Goal: Task Accomplishment & Management: Manage account settings

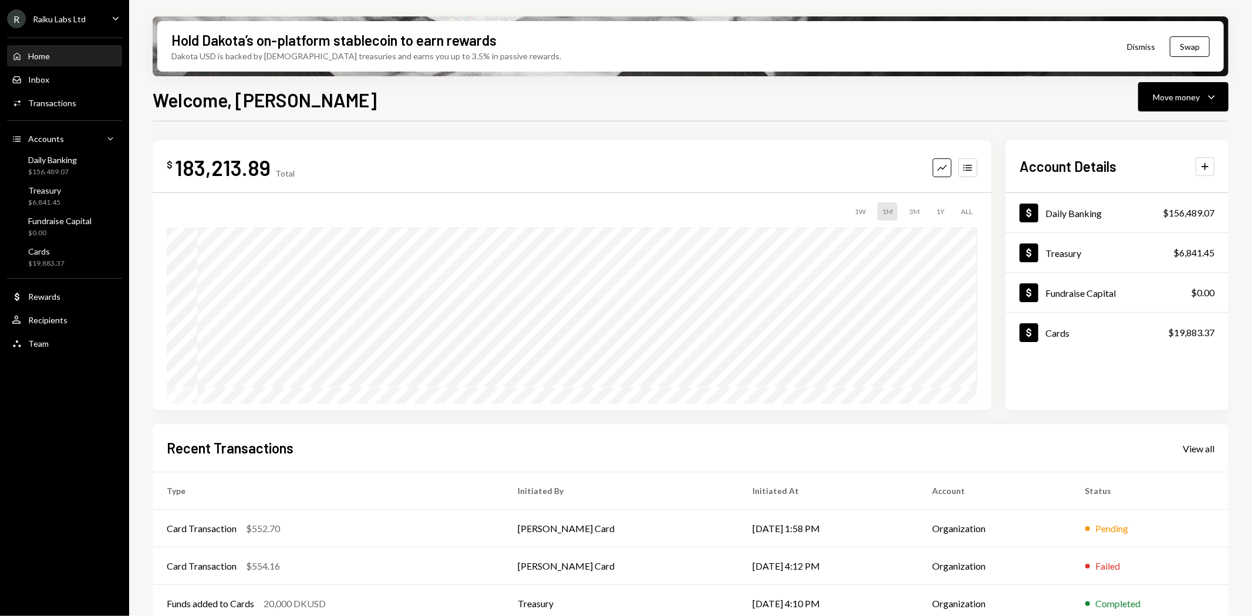
click at [77, 18] on div "Raiku Labs Ltd" at bounding box center [59, 19] width 53 height 10
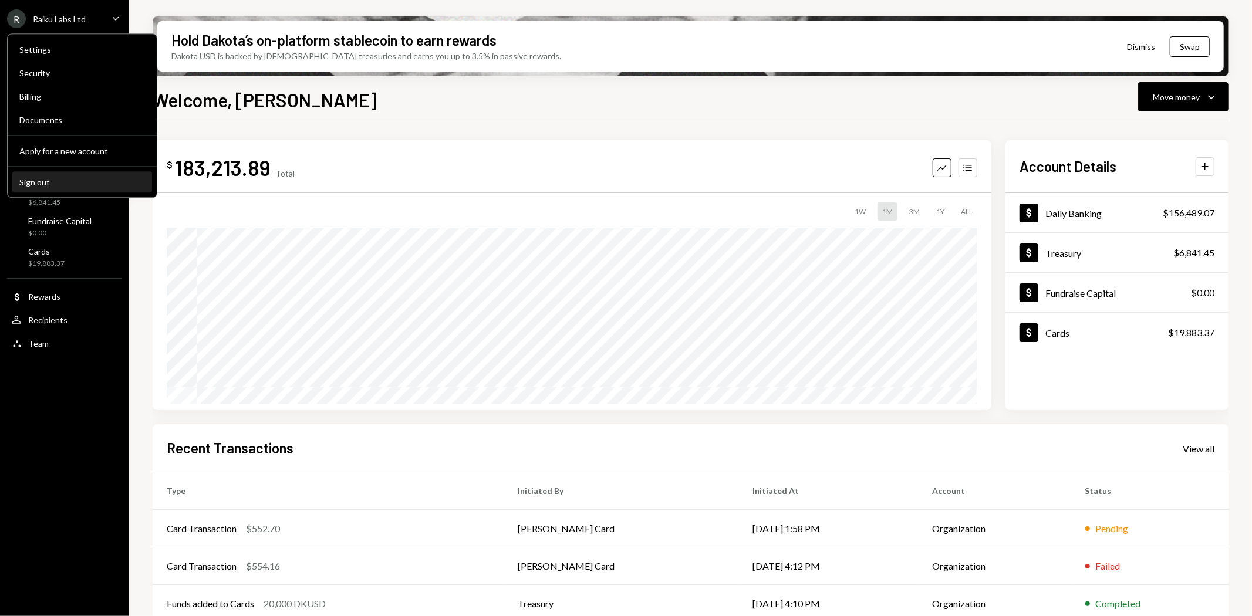
click at [43, 180] on div "Sign out" at bounding box center [82, 182] width 126 height 10
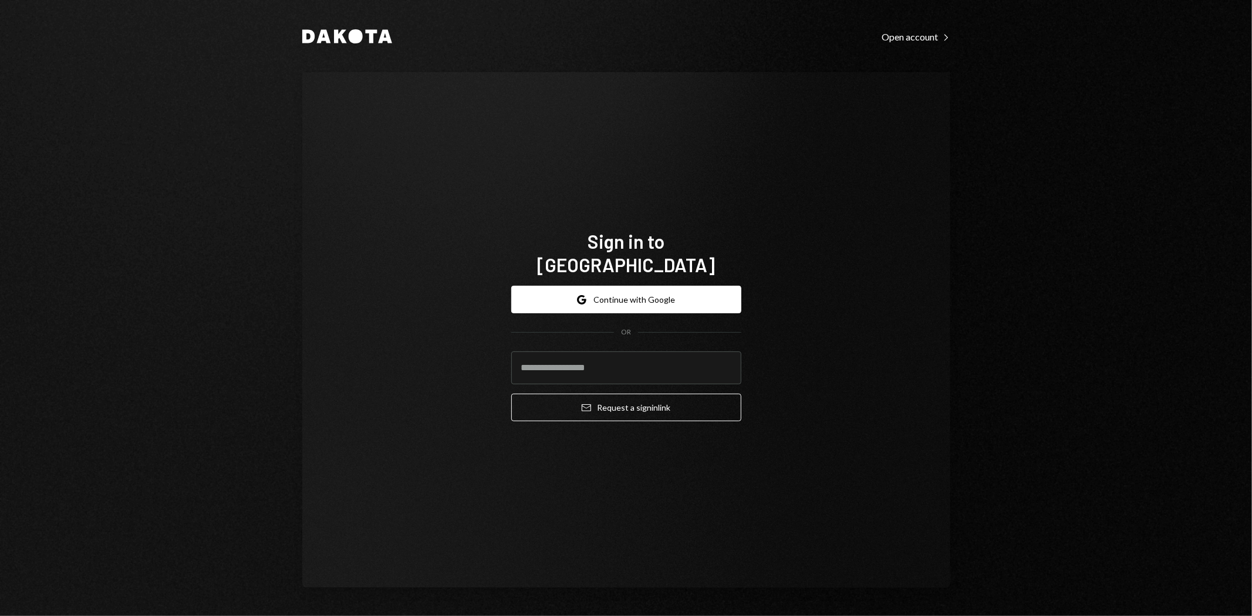
click at [511, 352] on protonpass-control-1143 at bounding box center [511, 352] width 0 height 0
click at [690, 359] on input "email" at bounding box center [626, 368] width 230 height 33
click at [687, 353] on input "email" at bounding box center [626, 368] width 230 height 33
click at [688, 354] on input "email" at bounding box center [626, 368] width 230 height 33
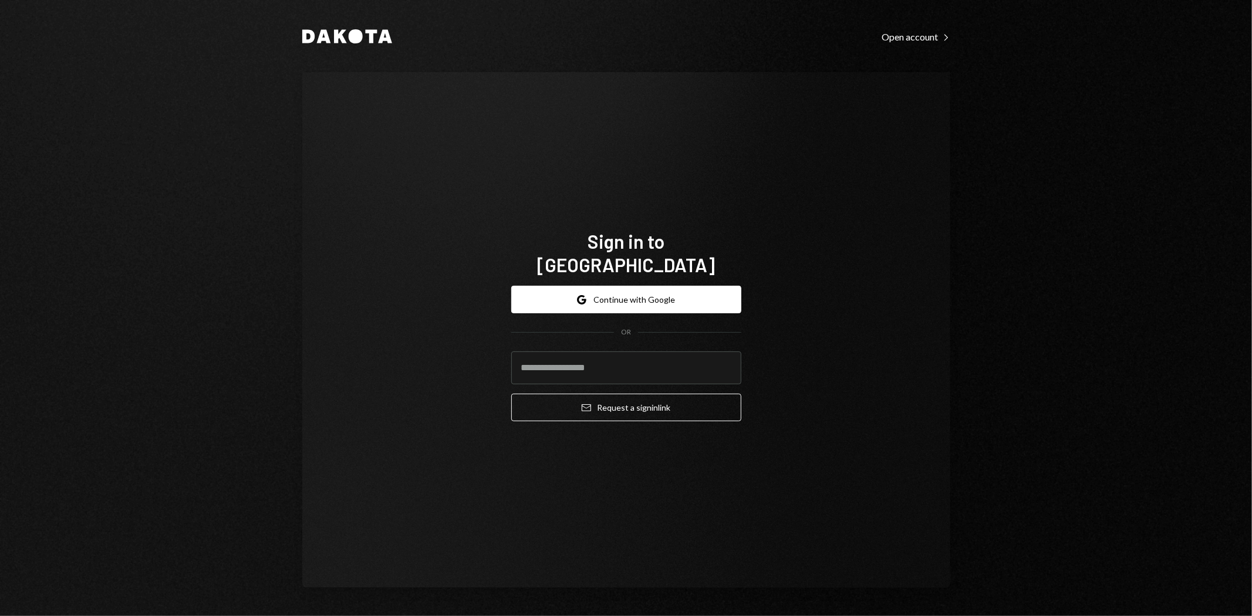
click at [511, 352] on protonpass-control-1143 at bounding box center [511, 352] width 0 height 0
type input "**********"
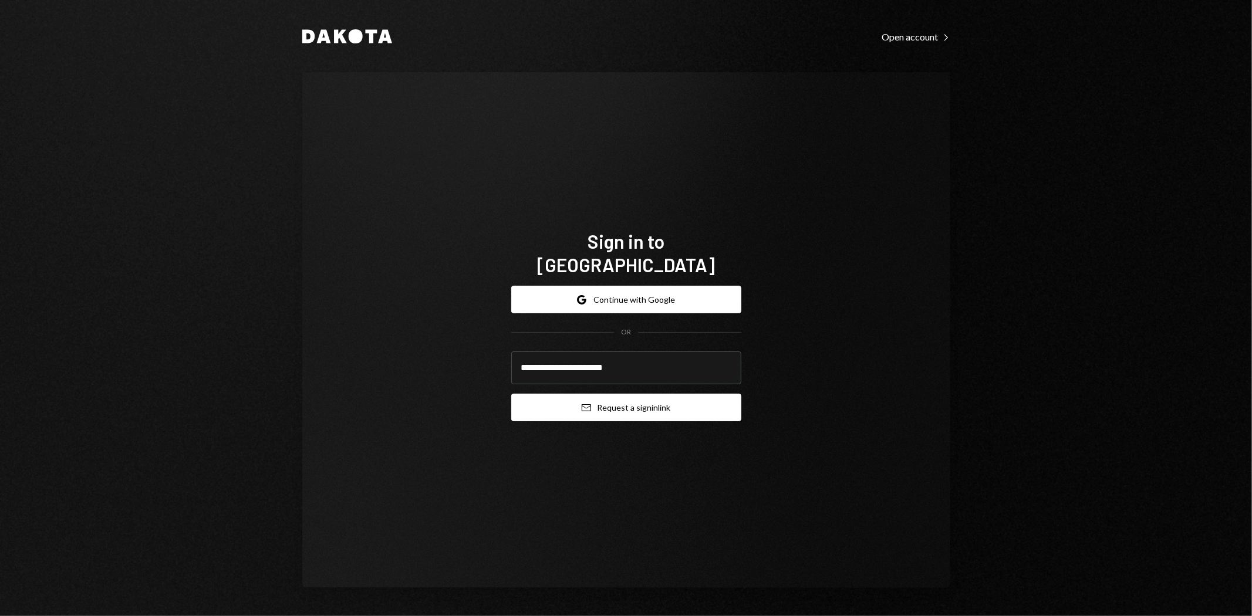
click at [684, 396] on button "Email Request a sign in link" at bounding box center [626, 408] width 230 height 28
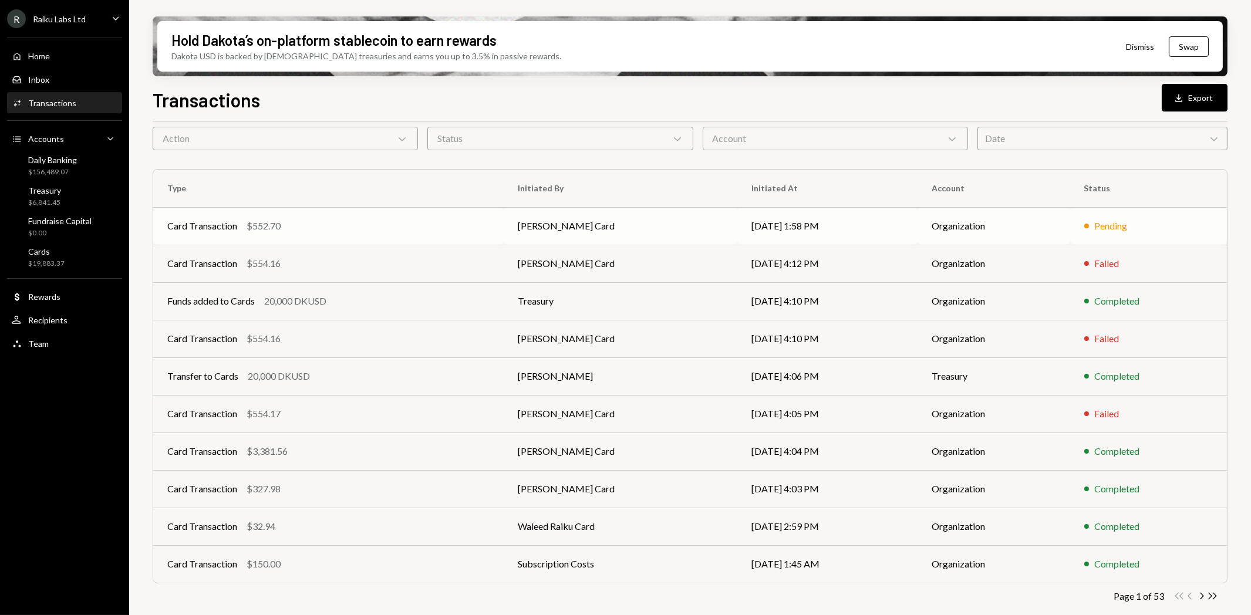
scroll to position [53, 0]
click at [1031, 133] on div "Date Chevron Down" at bounding box center [1102, 135] width 250 height 23
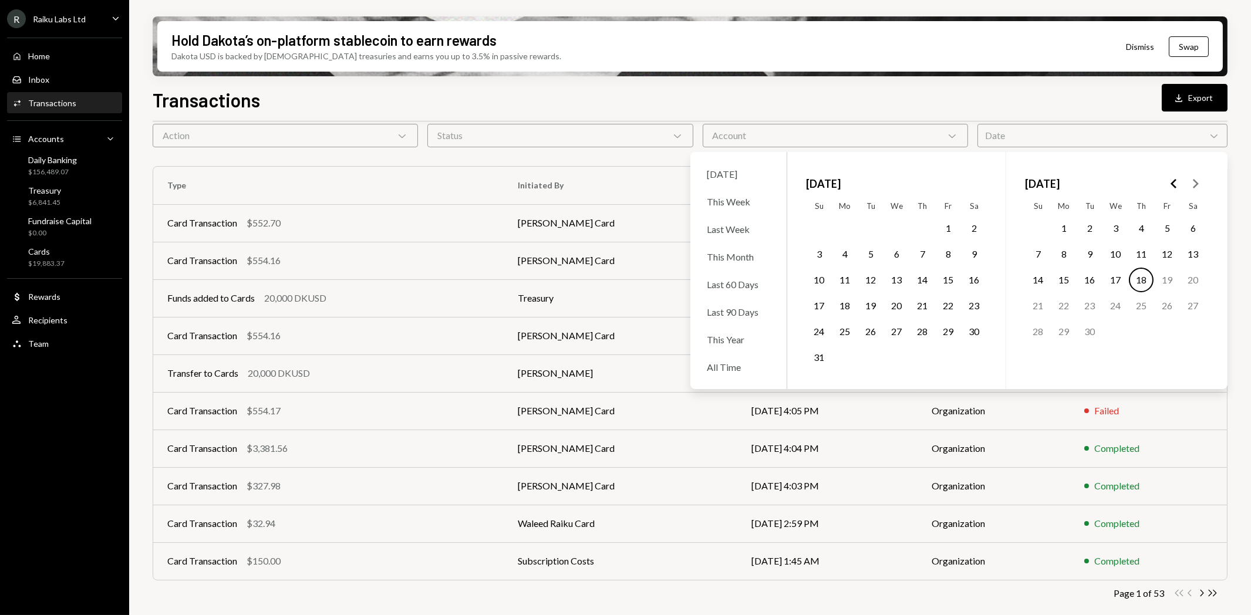
click at [1165, 255] on button "12" at bounding box center [1166, 254] width 25 height 25
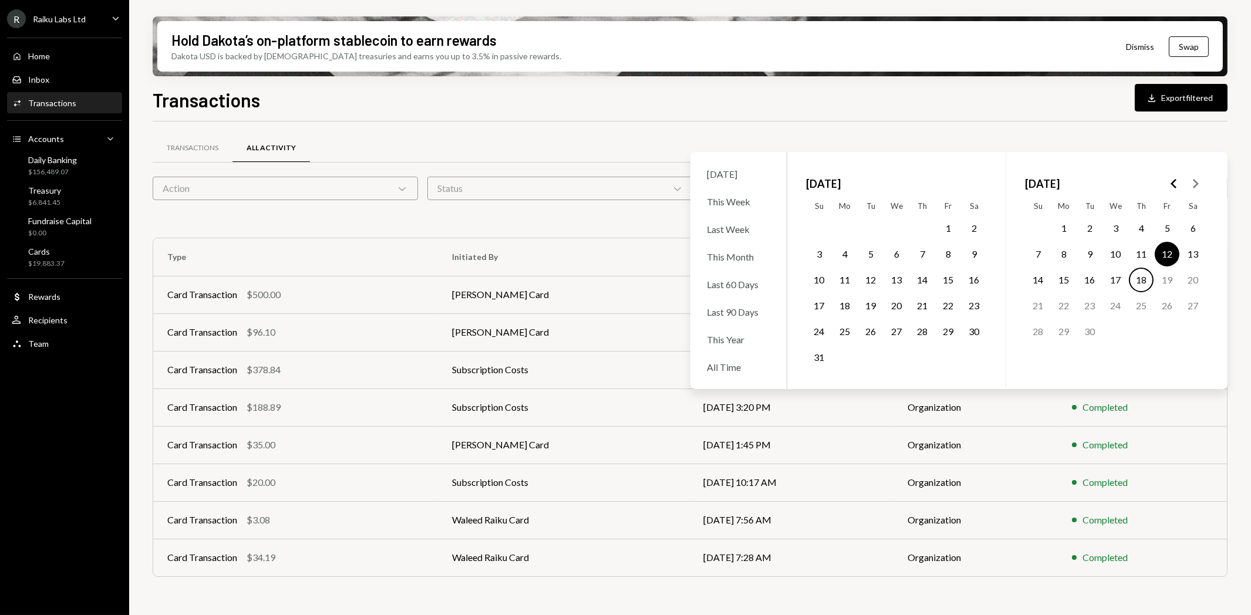
click at [651, 596] on div "Transactions All Activity Action Chevron Down Status Chevron Down Account Chevr…" at bounding box center [690, 370] width 1075 height 460
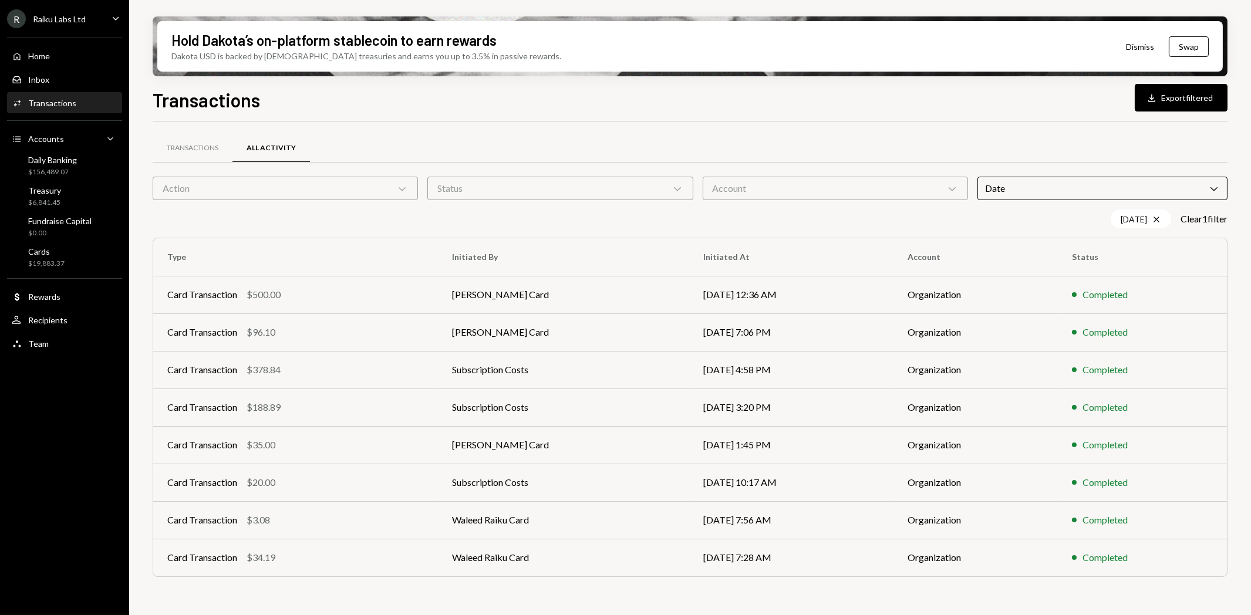
click at [1216, 191] on icon "Chevron Down" at bounding box center [1214, 189] width 12 height 12
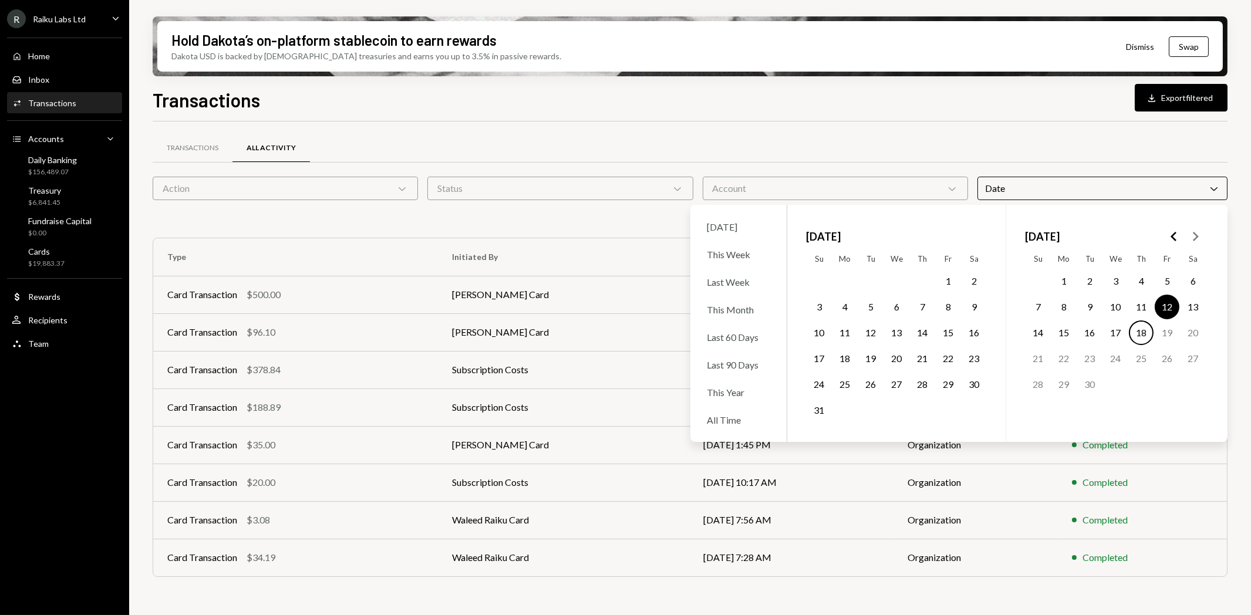
click at [1171, 306] on button "12" at bounding box center [1166, 307] width 25 height 25
click at [1193, 306] on button "13" at bounding box center [1192, 307] width 25 height 25
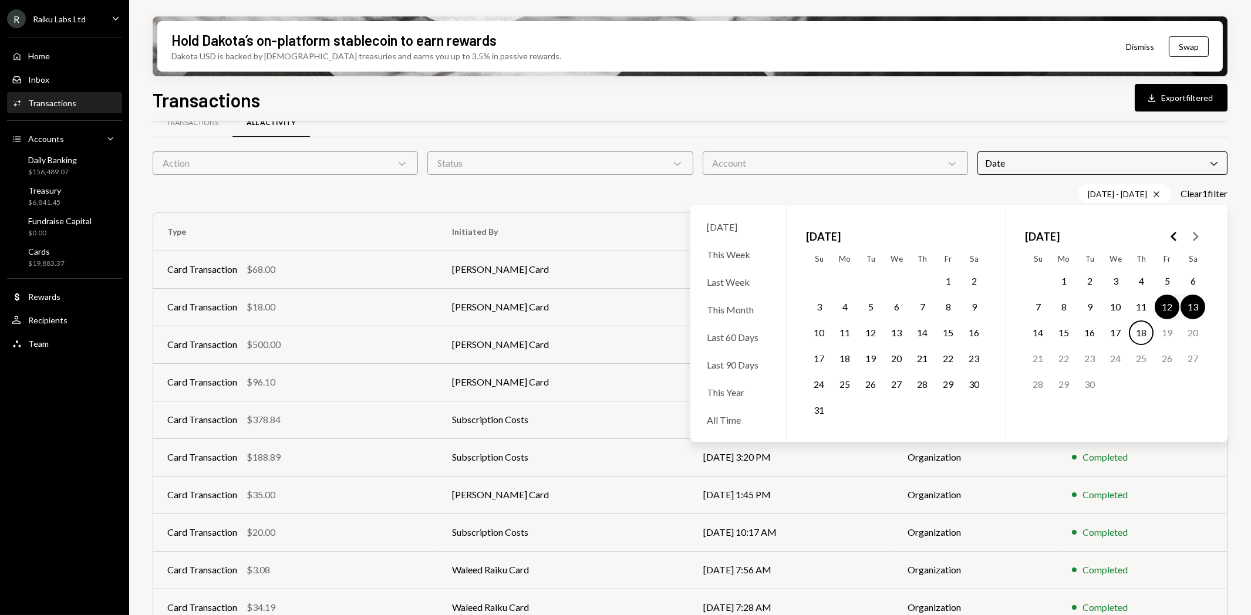
scroll to position [46, 0]
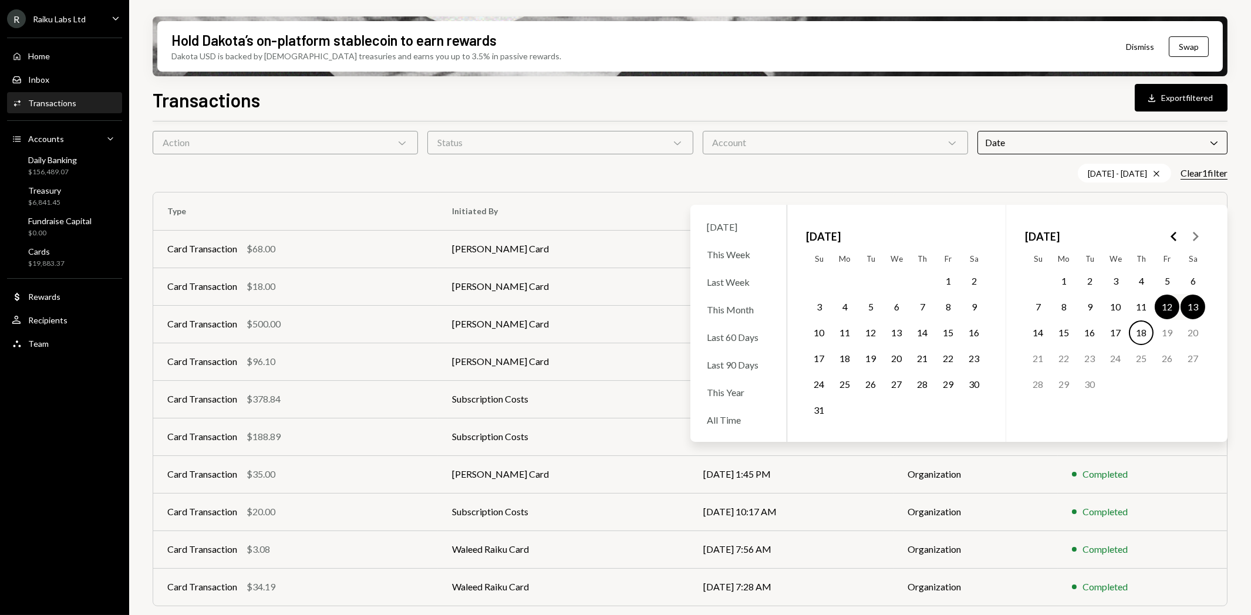
click at [1205, 173] on button "Clear 1 filter" at bounding box center [1203, 173] width 47 height 12
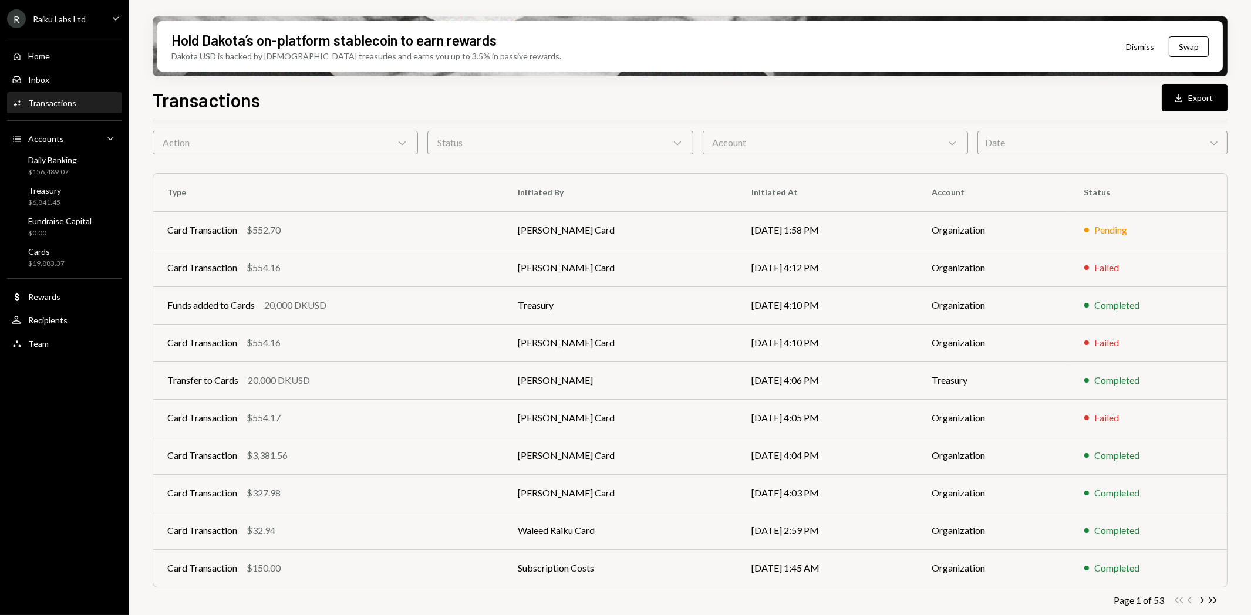
click at [965, 133] on div "Account Chevron Down" at bounding box center [835, 142] width 265 height 23
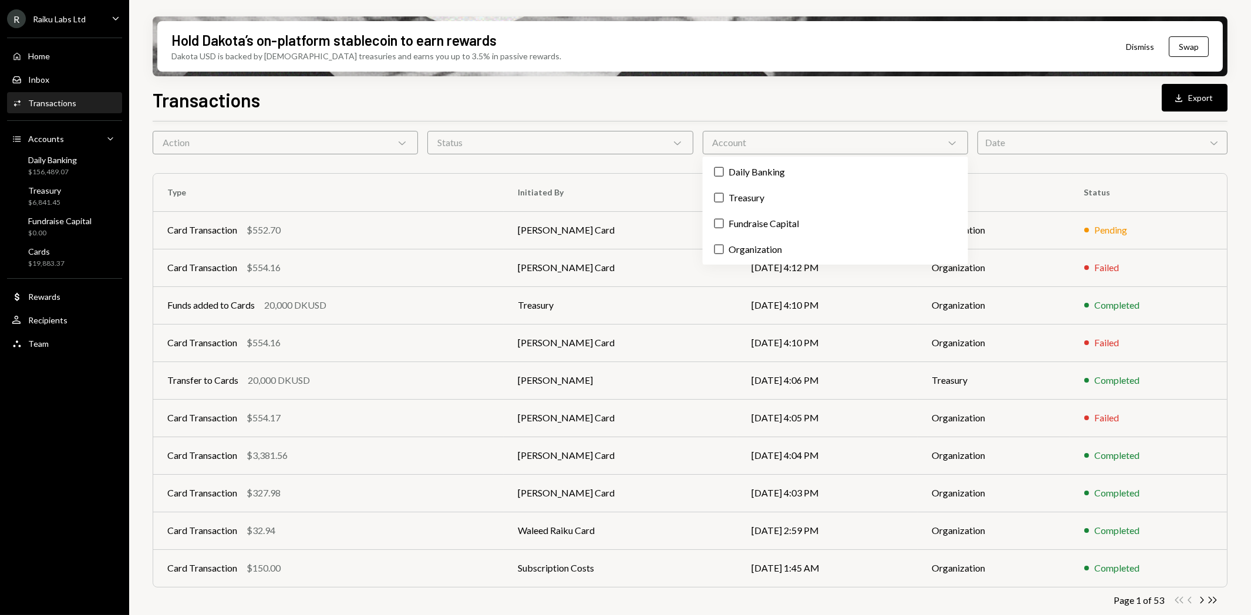
click at [954, 142] on icon at bounding box center [951, 143] width 7 height 4
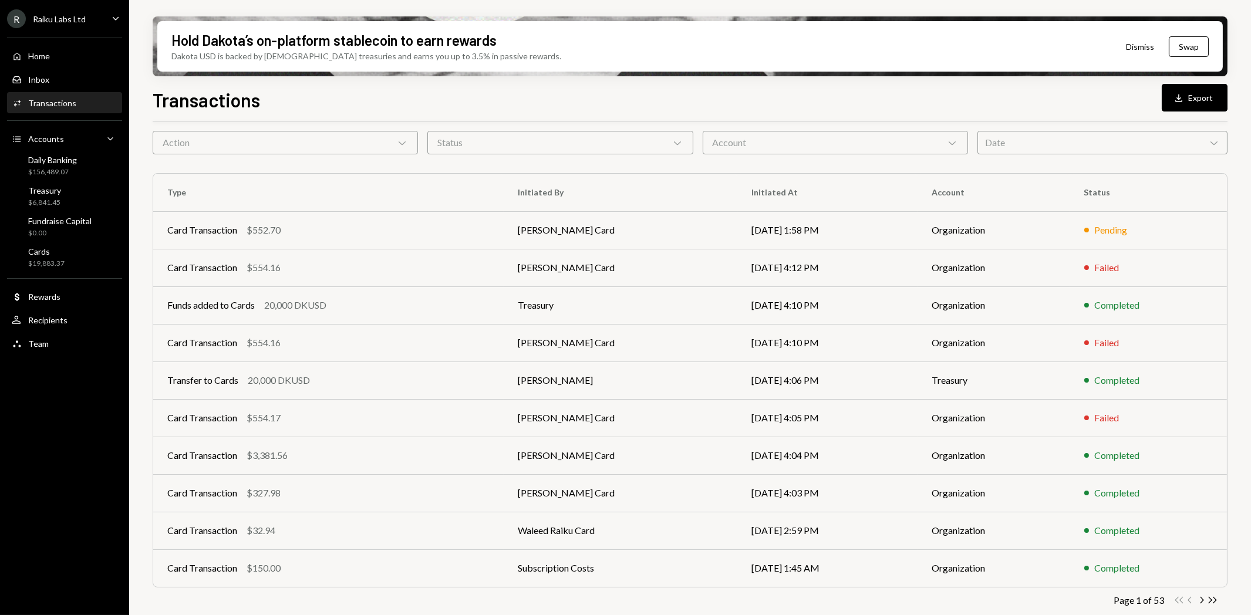
click at [1036, 148] on div "Date Chevron Down" at bounding box center [1102, 142] width 250 height 23
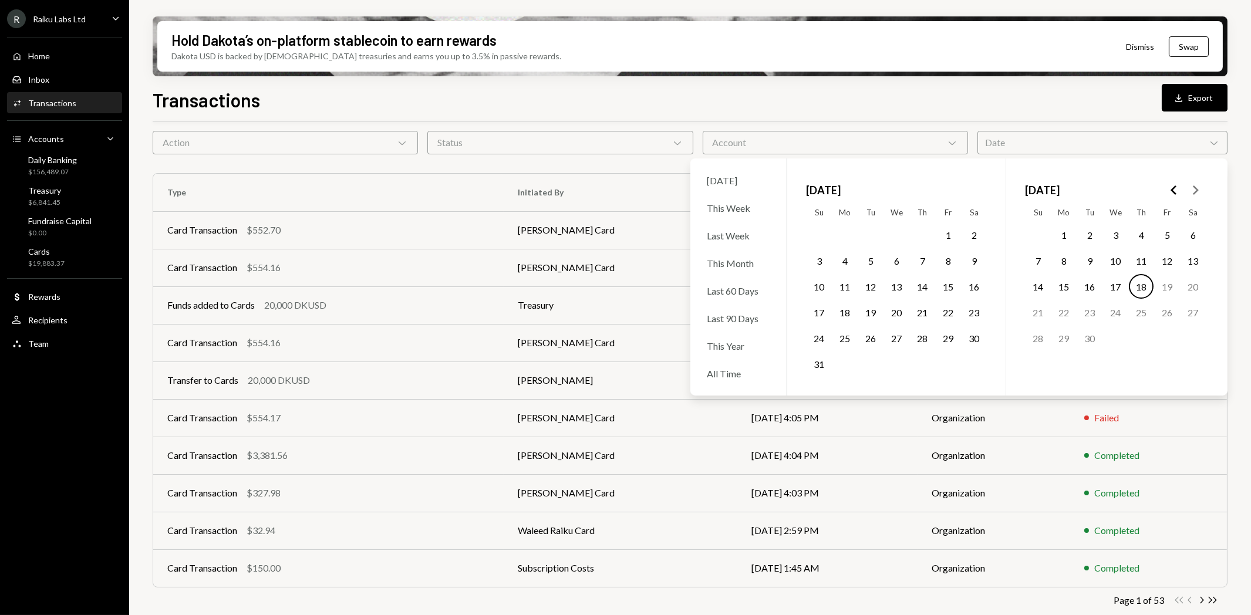
click at [1036, 148] on div "Date Chevron Down" at bounding box center [1102, 142] width 250 height 23
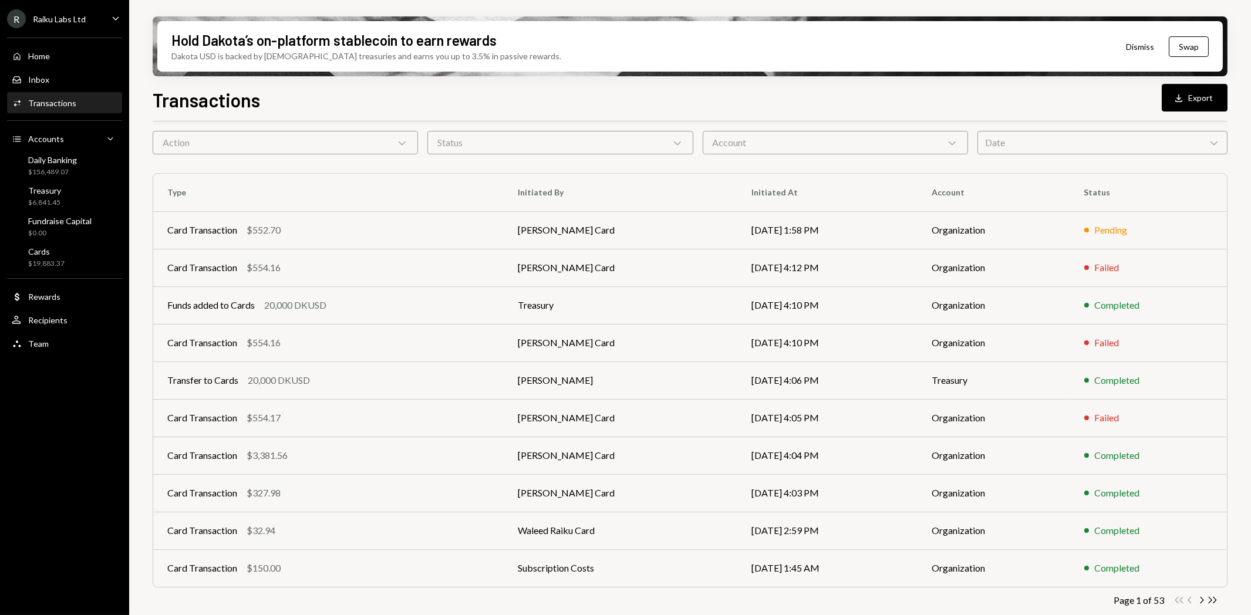
click at [1036, 148] on div "Date Chevron Down" at bounding box center [1102, 142] width 250 height 23
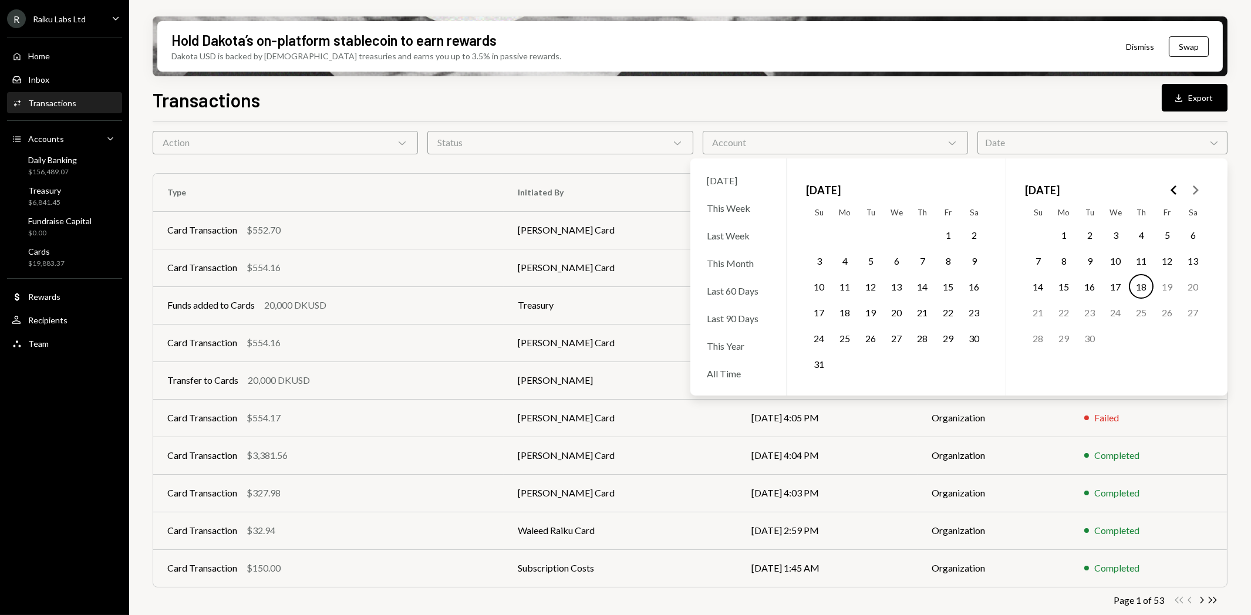
click at [1036, 148] on div "Date Chevron Down" at bounding box center [1102, 142] width 250 height 23
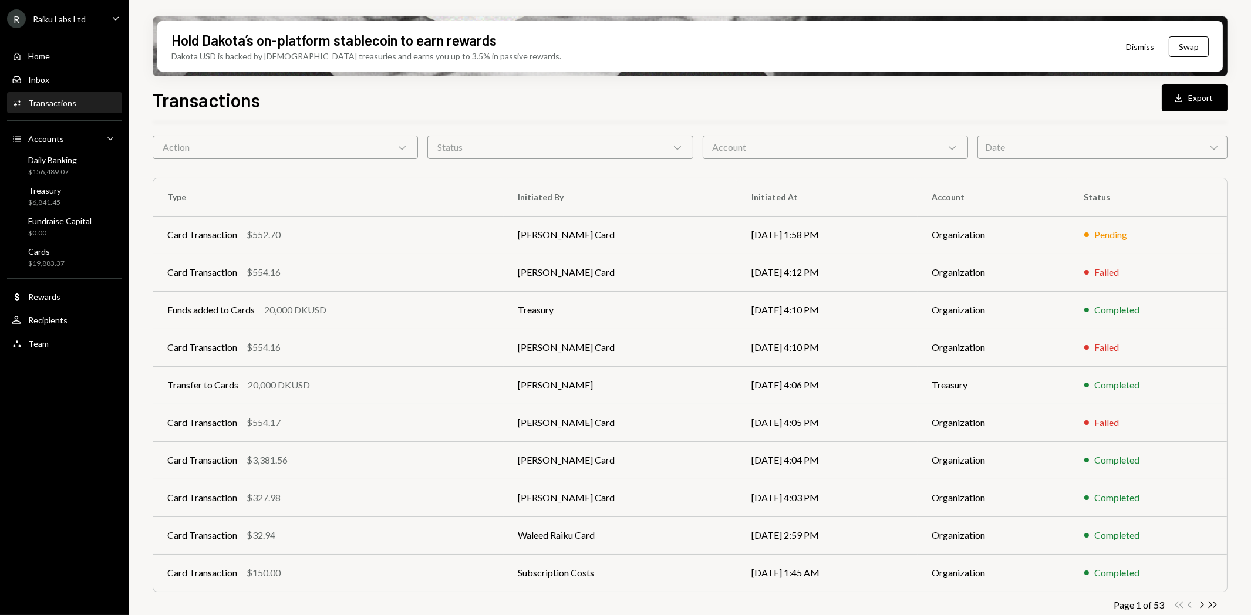
scroll to position [53, 0]
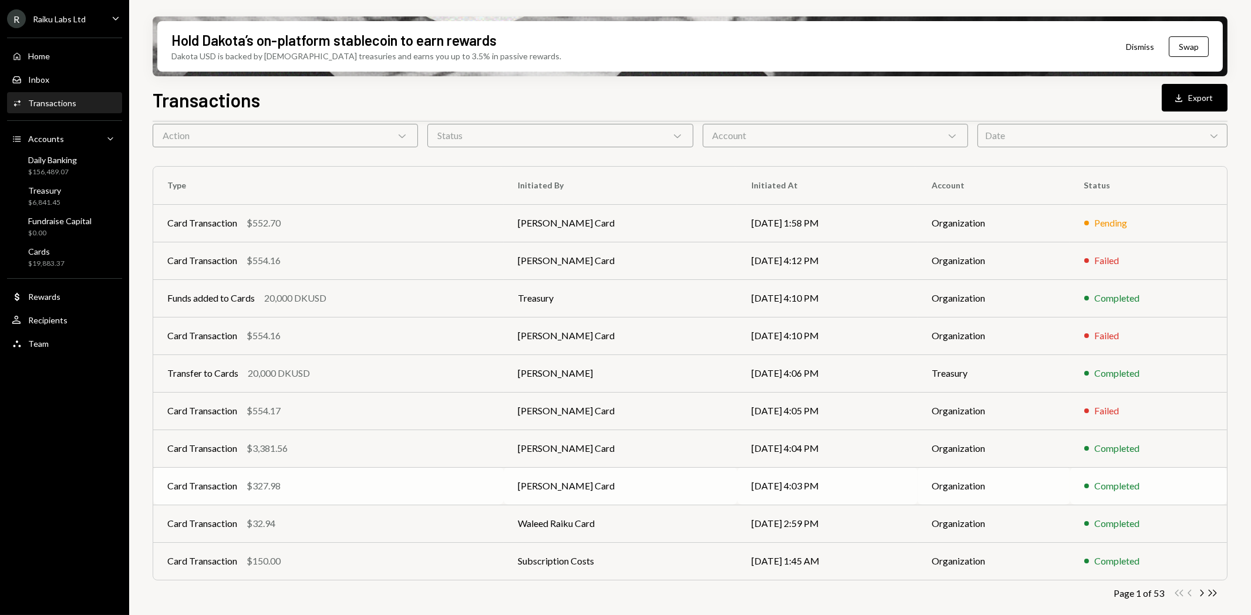
click at [267, 484] on div "$327.98" at bounding box center [263, 486] width 34 height 14
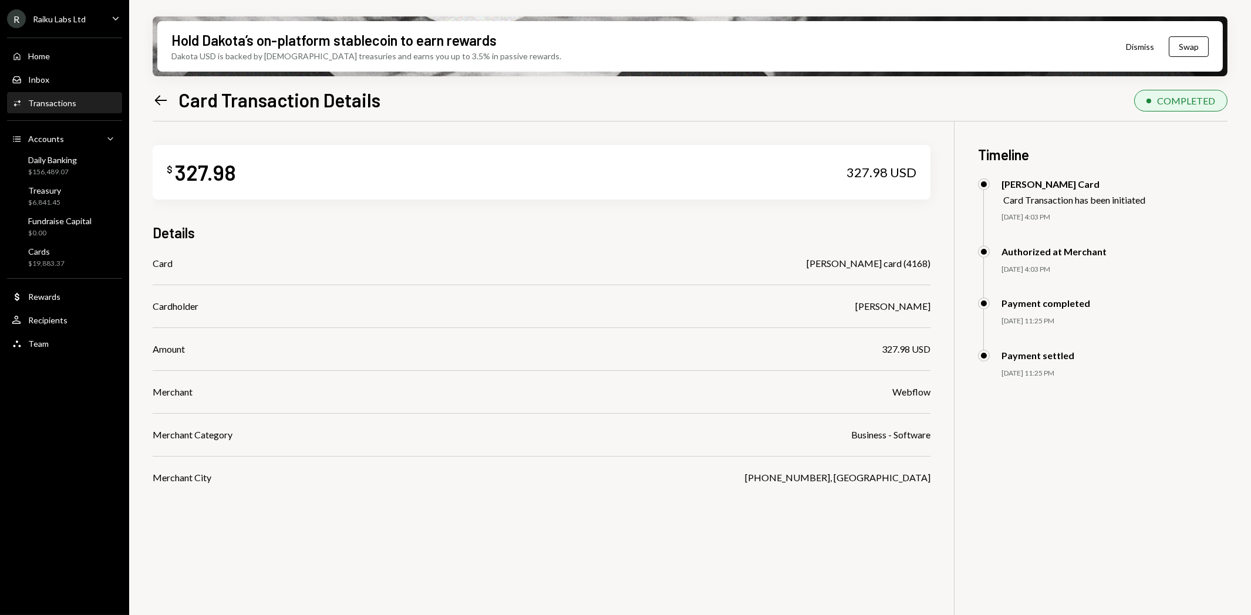
click at [161, 97] on icon "Left Arrow" at bounding box center [161, 100] width 16 height 16
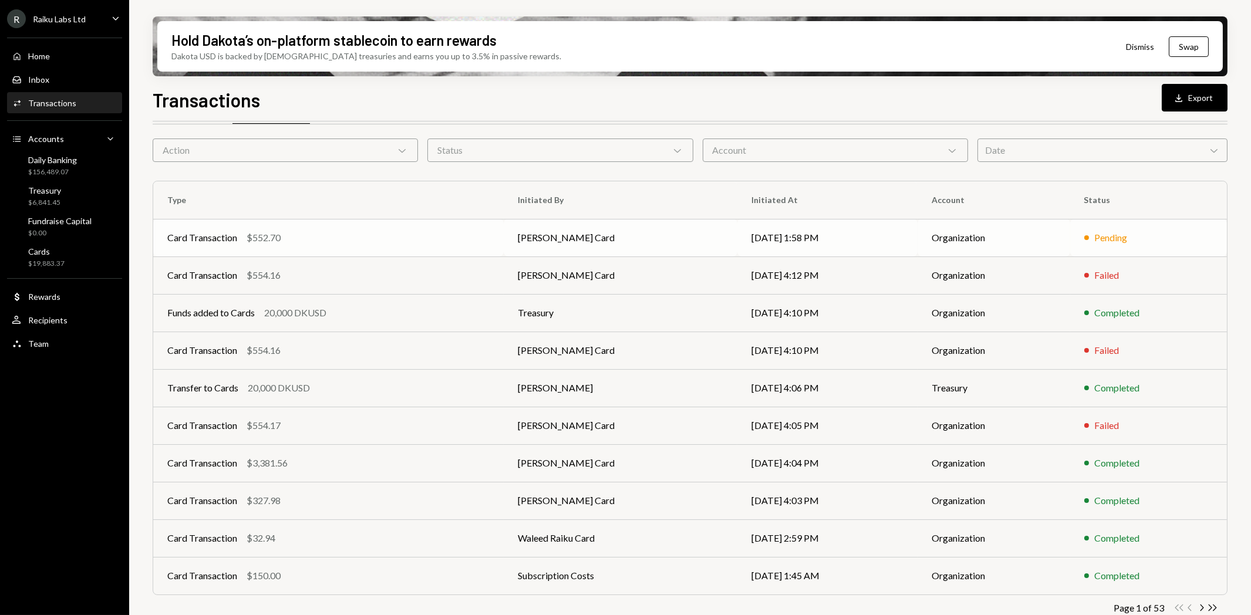
scroll to position [53, 0]
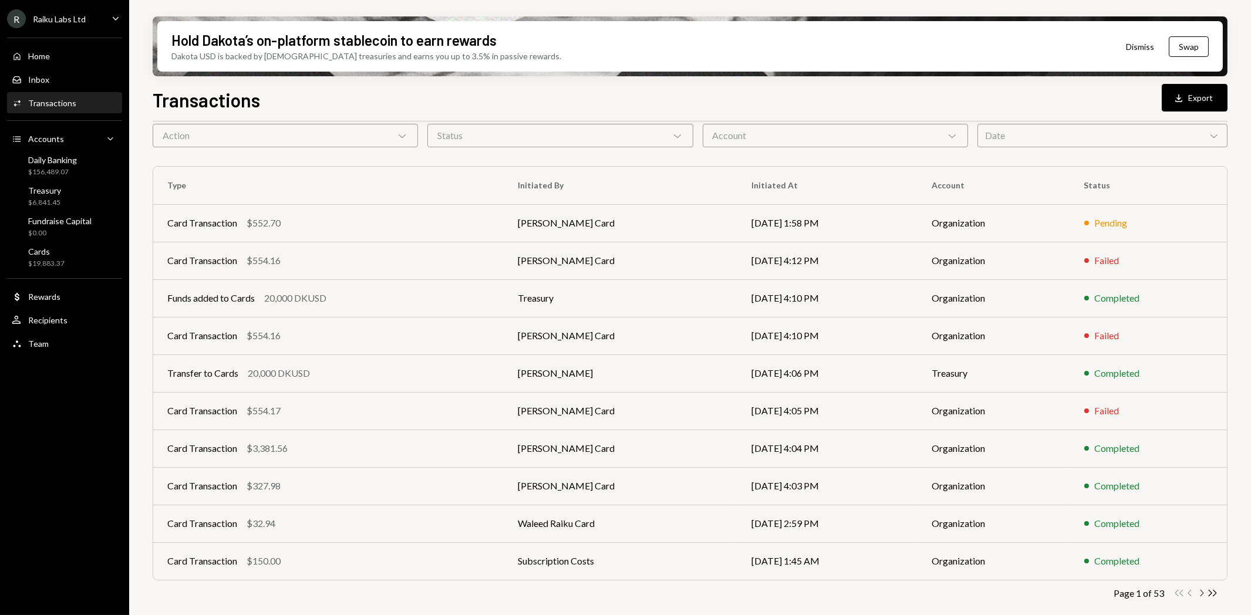
click at [1201, 593] on icon "Chevron Right" at bounding box center [1200, 592] width 11 height 11
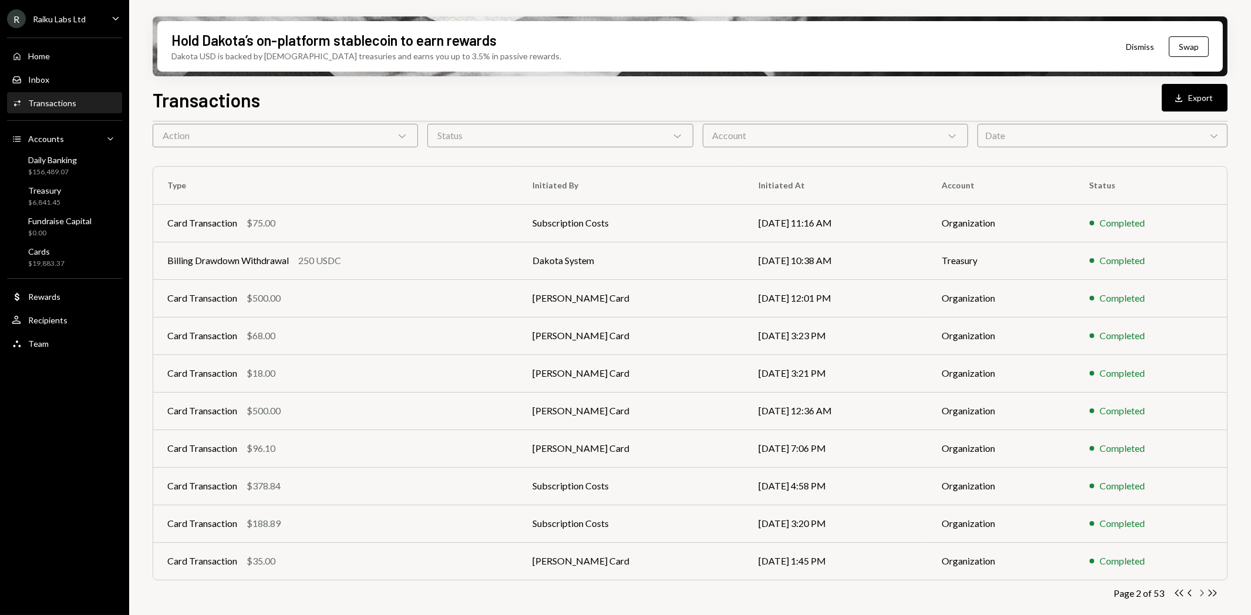
click at [1200, 595] on icon "Chevron Right" at bounding box center [1200, 592] width 11 height 11
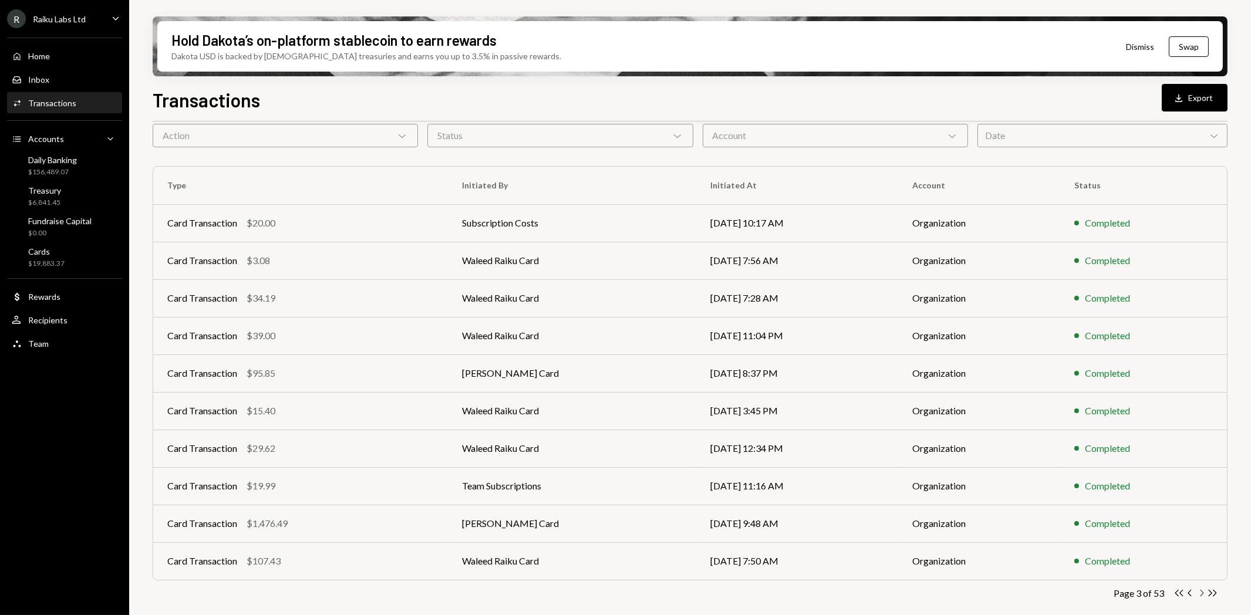
click at [1203, 593] on icon "Chevron Right" at bounding box center [1200, 592] width 11 height 11
click at [1201, 590] on icon "button" at bounding box center [1202, 593] width 4 height 6
click at [1200, 593] on icon "Chevron Right" at bounding box center [1200, 592] width 11 height 11
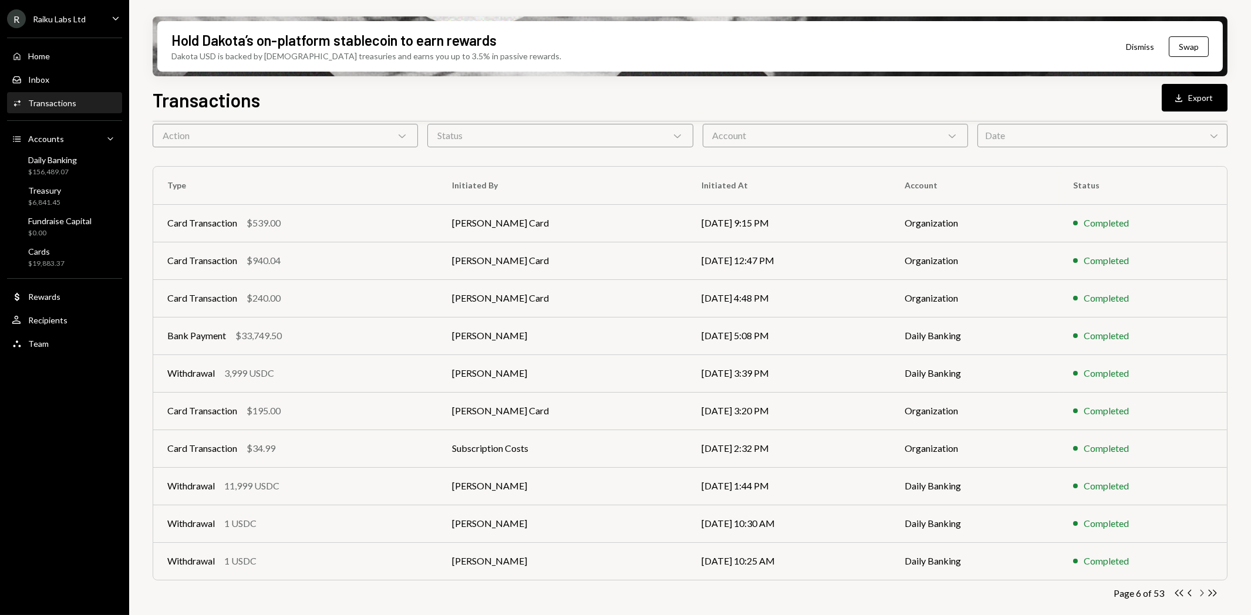
click at [1204, 592] on icon "Chevron Right" at bounding box center [1200, 592] width 11 height 11
click at [178, 484] on div "Card Transaction" at bounding box center [202, 486] width 70 height 14
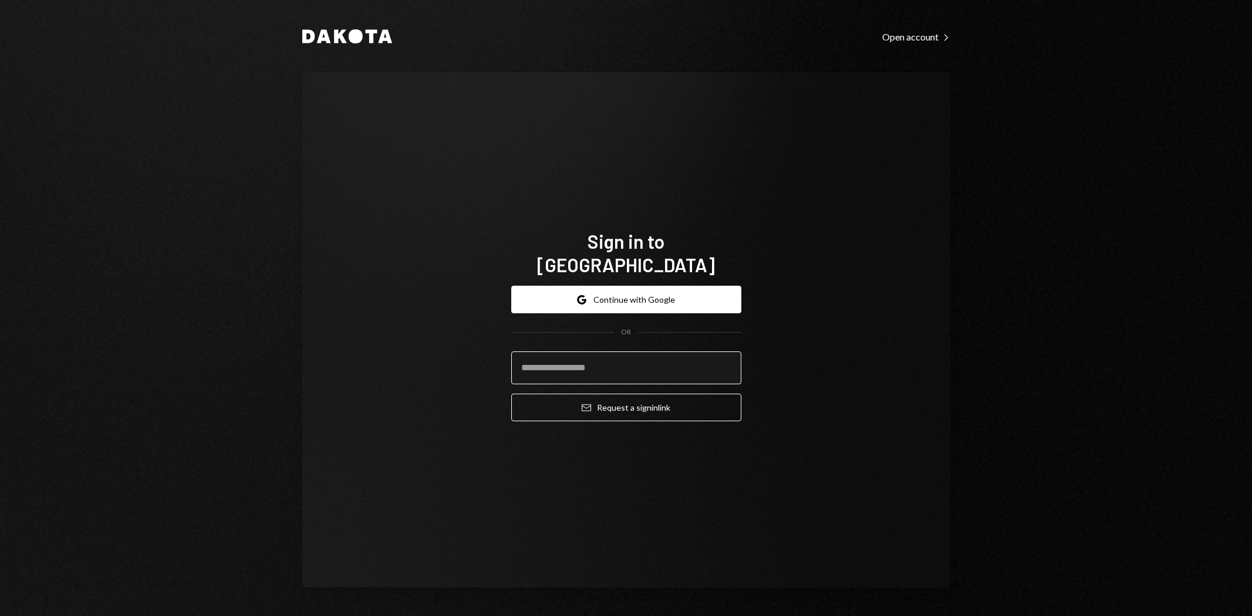
click at [722, 354] on input "email" at bounding box center [626, 368] width 230 height 33
type input "**********"
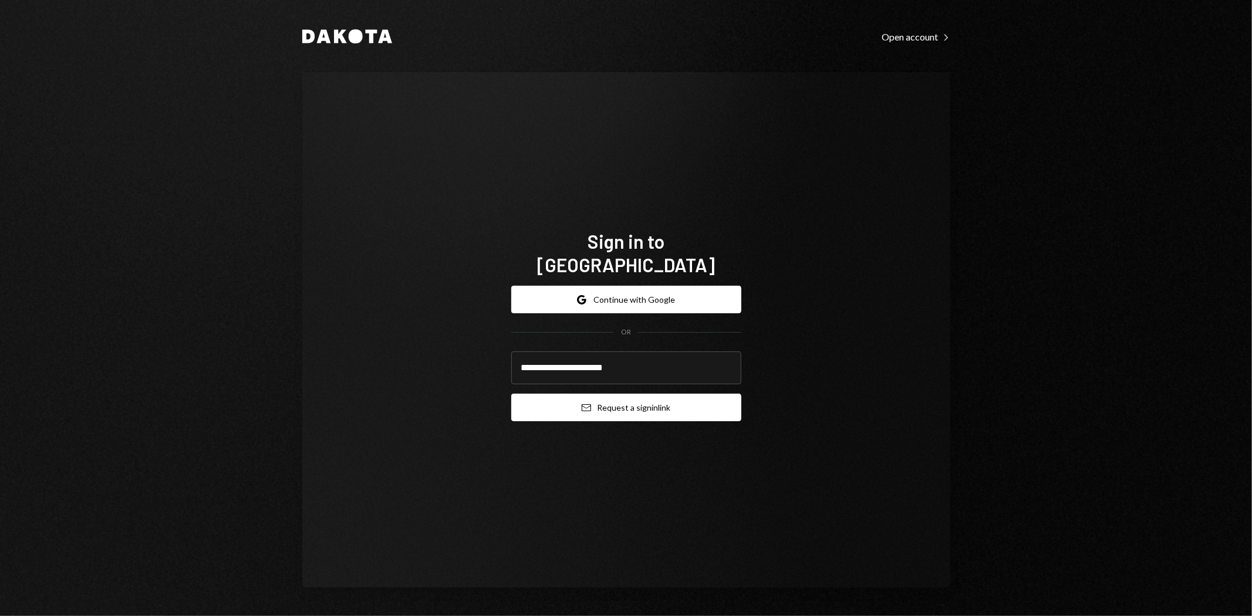
click at [619, 394] on button "Email Request a sign in link" at bounding box center [626, 408] width 230 height 28
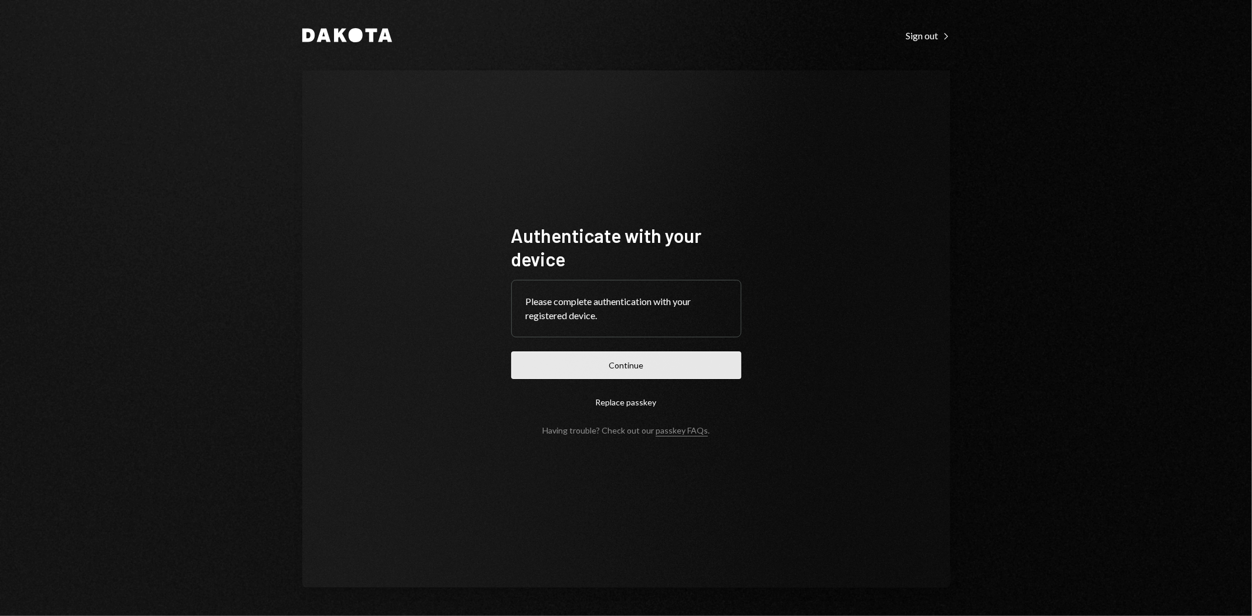
click at [614, 372] on button "Continue" at bounding box center [626, 366] width 230 height 28
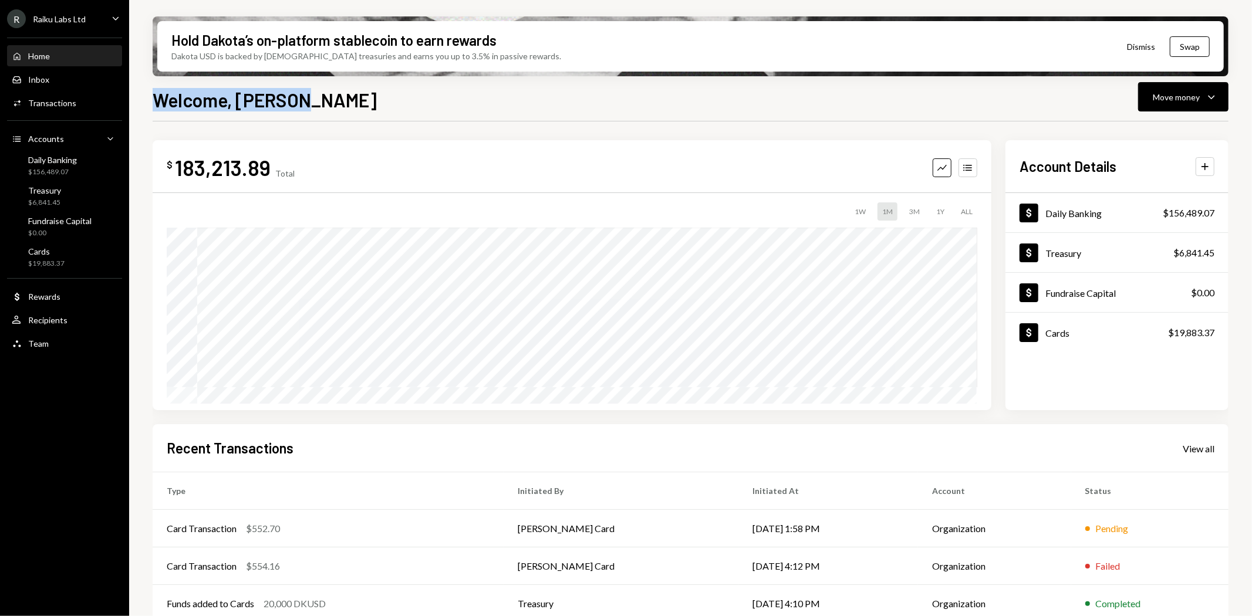
drag, startPoint x: 153, startPoint y: 100, endPoint x: 312, endPoint y: 97, distance: 159.1
click at [312, 97] on div "Welcome, [PERSON_NAME] Move money Caret Down" at bounding box center [691, 99] width 1076 height 26
click at [254, 122] on div "$ 183,213.89 Total Graph Accounts 1W 1M 3M 1Y ALL Account Details Plus Dollar D…" at bounding box center [691, 421] width 1076 height 600
